Goal: Task Accomplishment & Management: Manage account settings

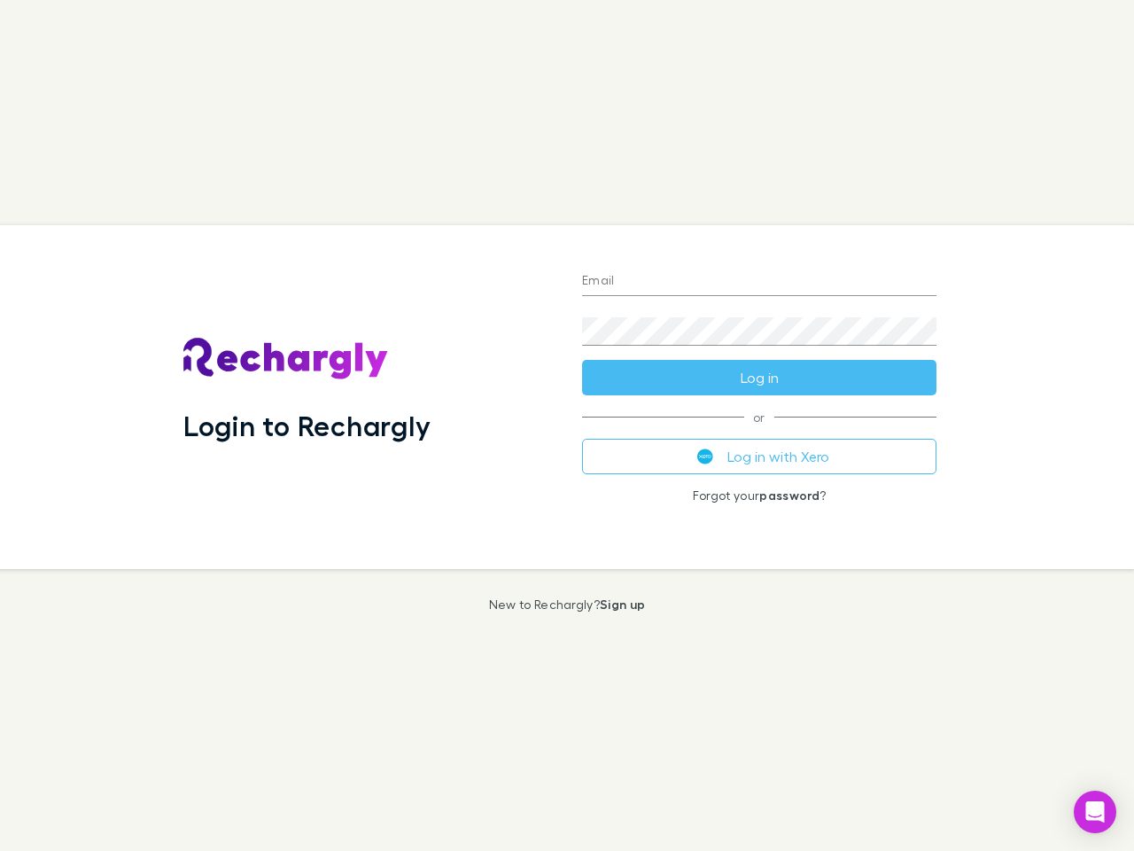
click at [567, 425] on div "Login to Rechargly" at bounding box center [368, 397] width 399 height 344
click at [759, 282] on input "Email" at bounding box center [759, 282] width 354 height 28
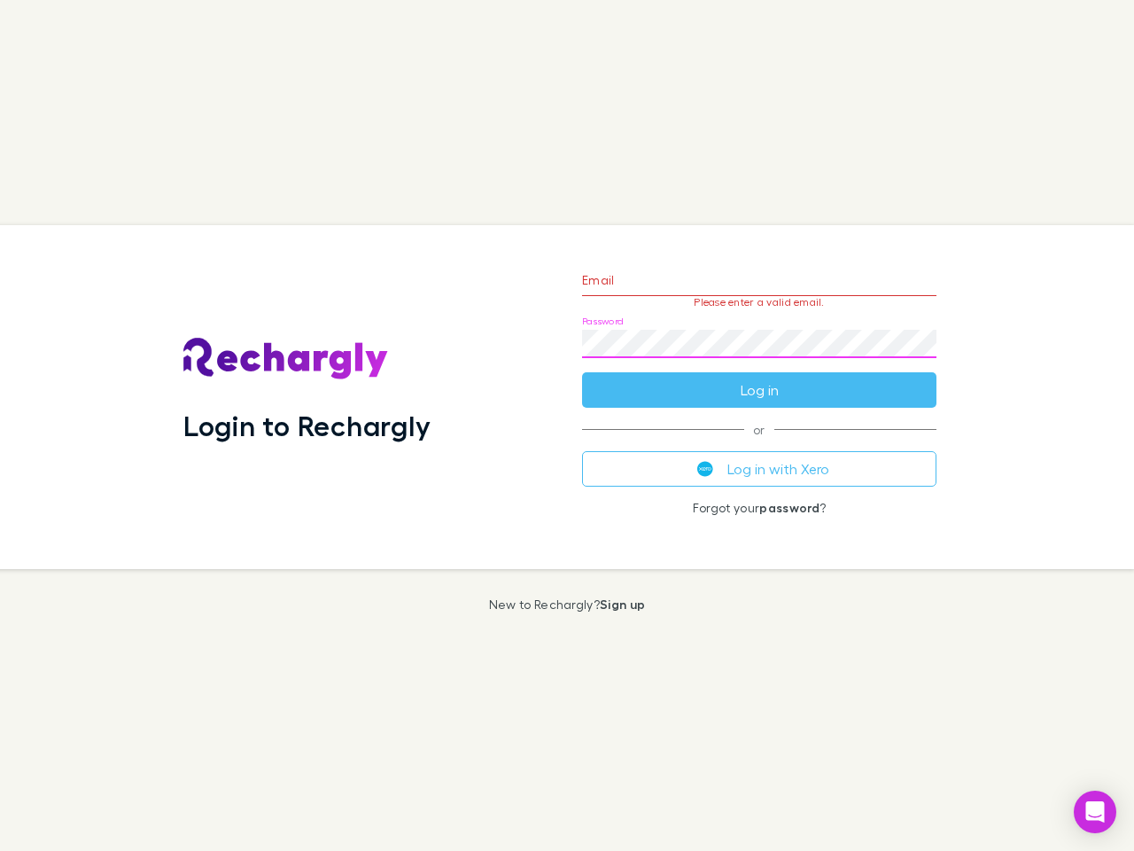
click at [759, 377] on form "Email Please enter a valid email. Password Log in" at bounding box center [759, 330] width 354 height 154
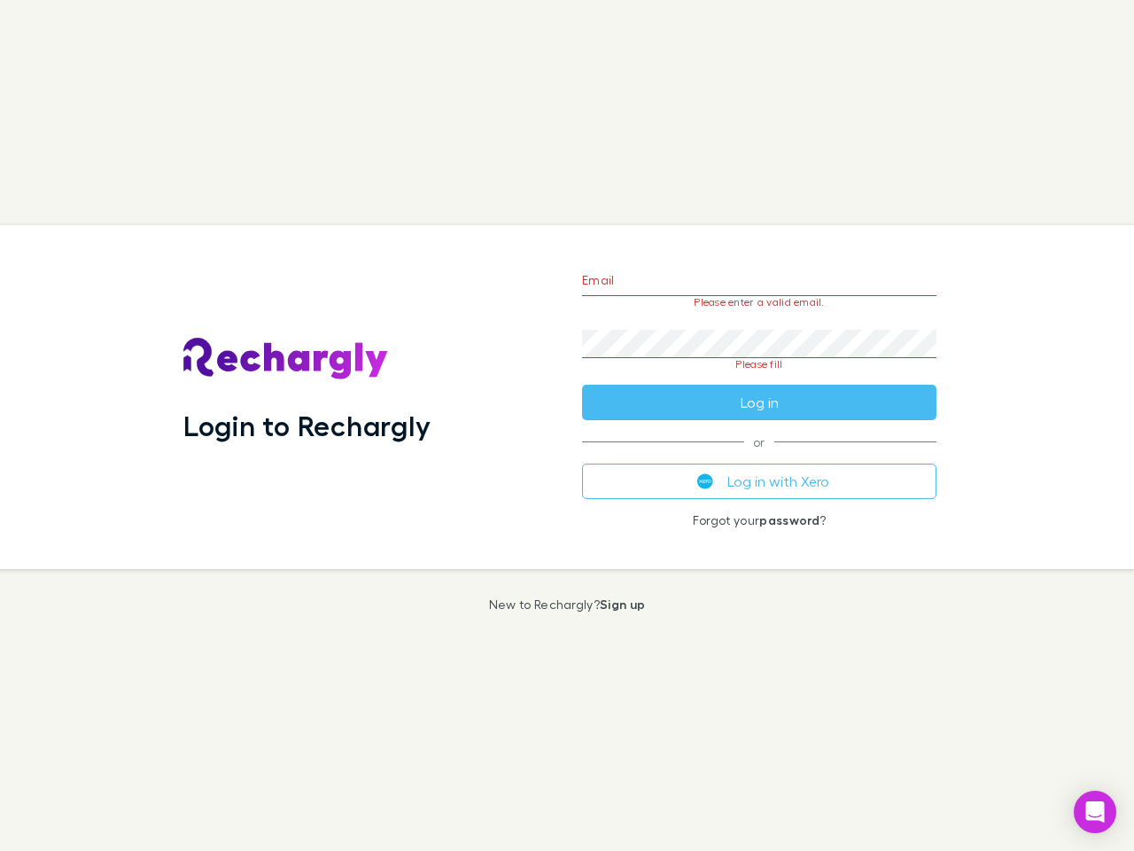
click at [759, 456] on div "Email Please enter a valid email. Password Please fill Log in or Log in with Xe…" at bounding box center [759, 397] width 383 height 344
click at [1095, 812] on icon "Open Intercom Messenger" at bounding box center [1095, 811] width 19 height 21
